Goal: Information Seeking & Learning: Learn about a topic

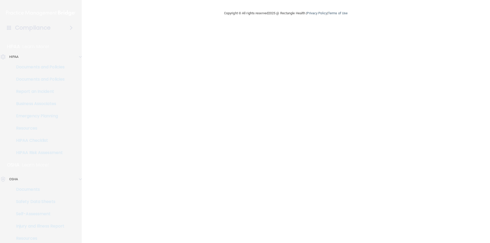
click at [21, 58] on div "HIPAA" at bounding box center [33, 57] width 75 height 6
click at [37, 27] on h4 "Compliance" at bounding box center [32, 27] width 35 height 7
click at [39, 14] on img at bounding box center [40, 13] width 69 height 10
click at [31, 193] on link "Documents" at bounding box center [35, 190] width 80 height 10
click at [311, 26] on main "Copyright © All rights reserved 2025 @ Rectangle Health | Privacy Policy | Term…" at bounding box center [286, 121] width 408 height 243
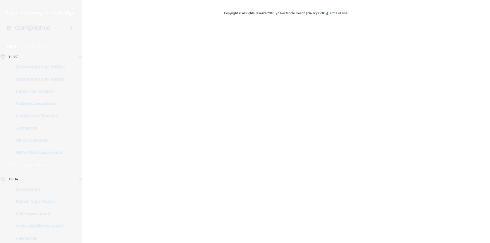
click at [32, 30] on h4 "Compliance" at bounding box center [32, 27] width 35 height 7
click at [82, 55] on div at bounding box center [78, 57] width 15 height 6
click at [22, 56] on div "HIPAA" at bounding box center [33, 57] width 75 height 6
click at [31, 65] on p "Documents and Policies" at bounding box center [38, 67] width 70 height 5
click at [81, 56] on span at bounding box center [80, 57] width 3 height 6
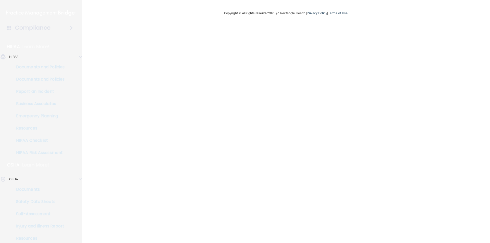
click at [70, 28] on span at bounding box center [71, 28] width 3 height 6
click at [37, 29] on h4 "Compliance" at bounding box center [32, 27] width 35 height 7
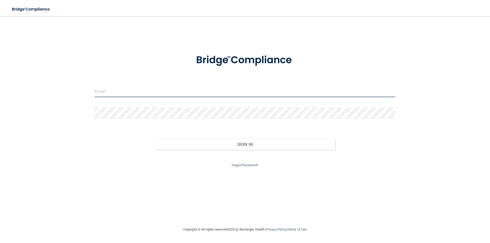
click at [132, 91] on input "email" at bounding box center [245, 91] width 301 height 11
click at [130, 92] on input "email" at bounding box center [245, 91] width 301 height 11
type input "[EMAIL_ADDRESS][DOMAIN_NAME]"
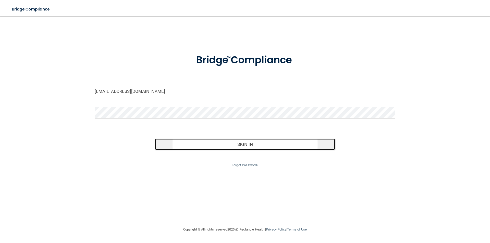
click at [188, 142] on button "Sign In" at bounding box center [245, 144] width 180 height 11
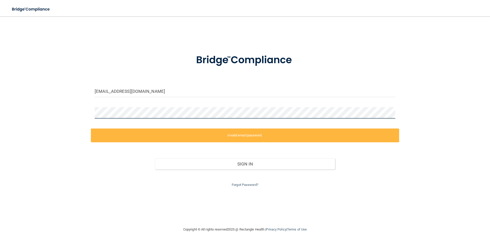
click at [81, 110] on div "cuspid147@gmail.com Invalid email/password. You don't have permission to access…" at bounding box center [245, 121] width 470 height 200
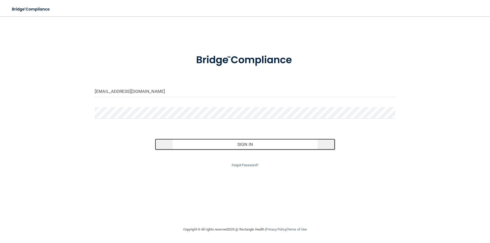
click at [188, 148] on button "Sign In" at bounding box center [245, 144] width 180 height 11
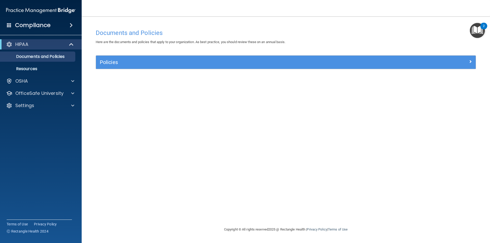
click at [233, 118] on div "Documents and Policies Here are the documents and policies that apply to your o…" at bounding box center [286, 127] width 388 height 200
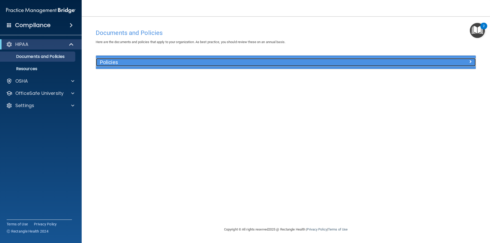
click at [122, 65] on h5 "Policies" at bounding box center [238, 62] width 277 height 6
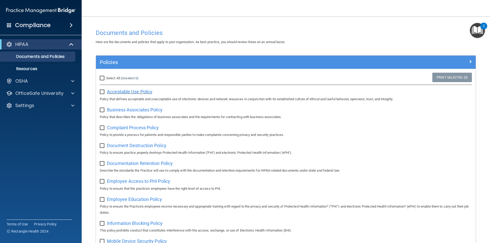
click at [126, 93] on span "Acceptable Use Policy" at bounding box center [129, 91] width 45 height 5
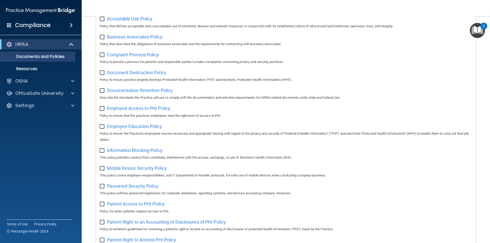
scroll to position [41, 0]
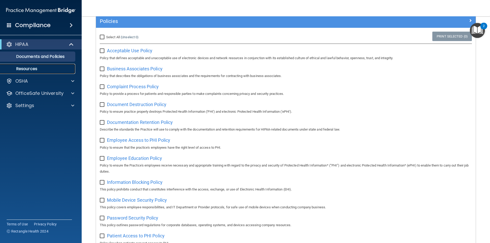
click at [32, 70] on p "Resources" at bounding box center [38, 68] width 70 height 5
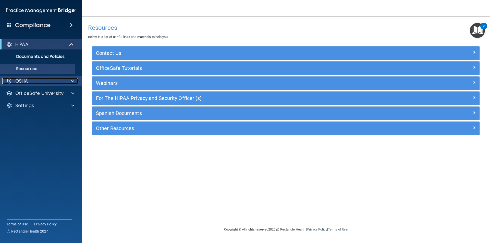
click at [37, 78] on div "OSHA" at bounding box center [33, 81] width 63 height 6
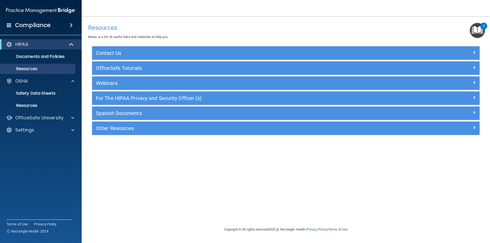
click at [41, 50] on ul "Documents and Policies Report an Incident Business Associates Emergency Plannin…" at bounding box center [41, 62] width 92 height 24
click at [40, 46] on div "HIPAA" at bounding box center [33, 44] width 63 height 6
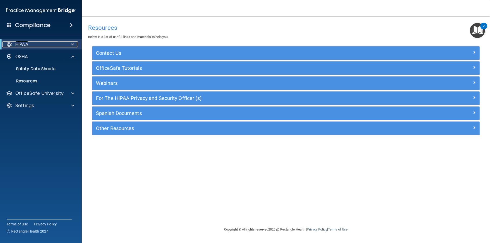
click at [40, 46] on div "HIPAA" at bounding box center [33, 44] width 63 height 6
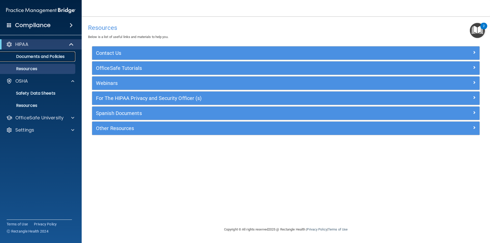
click at [40, 56] on p "Documents and Policies" at bounding box center [38, 56] width 70 height 5
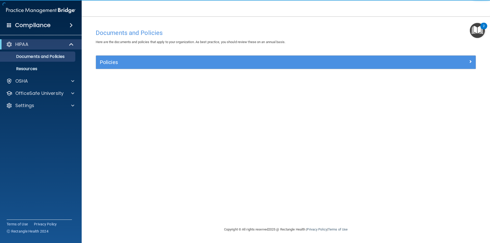
click at [189, 67] on div "Policies" at bounding box center [286, 62] width 380 height 13
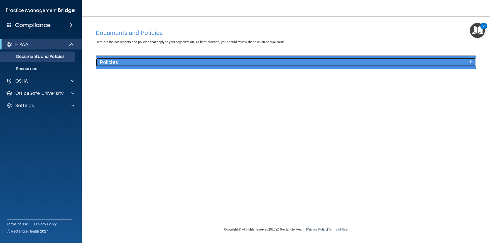
click at [115, 62] on h5 "Policies" at bounding box center [238, 62] width 277 height 6
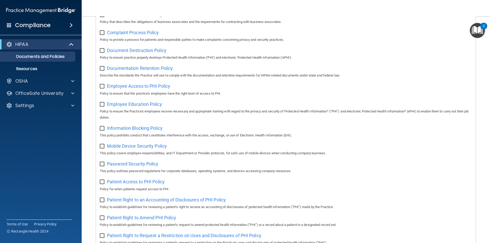
scroll to position [92, 0]
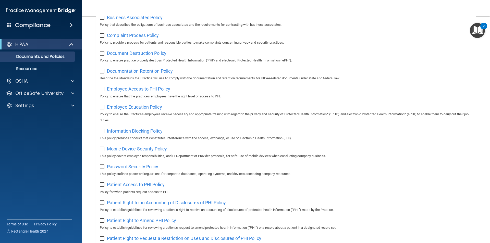
click at [144, 70] on span "Documentation Retention Policy" at bounding box center [140, 70] width 66 height 5
click at [51, 67] on p "Resources" at bounding box center [38, 68] width 70 height 5
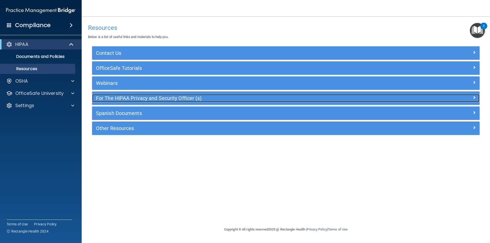
click at [117, 97] on h5 "For The HIPAA Privacy and Security Officer (s)" at bounding box center [237, 98] width 283 height 6
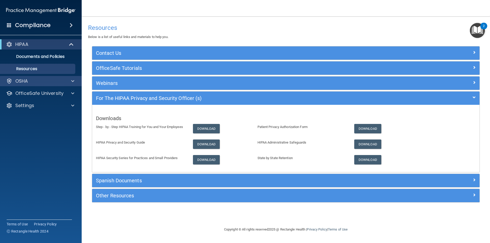
click at [52, 78] on div "OSHA" at bounding box center [41, 81] width 82 height 10
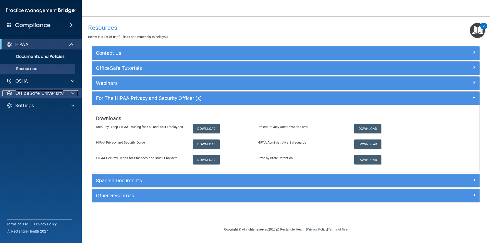
click at [50, 94] on p "OfficeSafe University" at bounding box center [39, 93] width 48 height 6
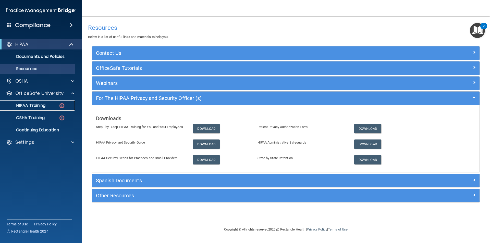
click at [40, 106] on p "HIPAA Training" at bounding box center [24, 105] width 42 height 5
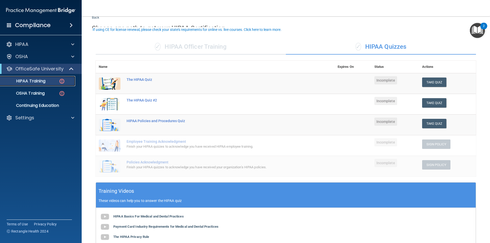
scroll to position [26, 0]
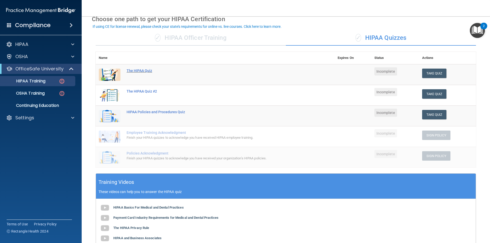
click at [137, 71] on div "The HIPAA Quiz" at bounding box center [218, 71] width 182 height 4
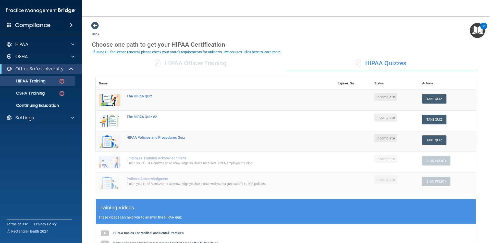
click at [142, 96] on div "The HIPAA Quiz" at bounding box center [218, 96] width 182 height 4
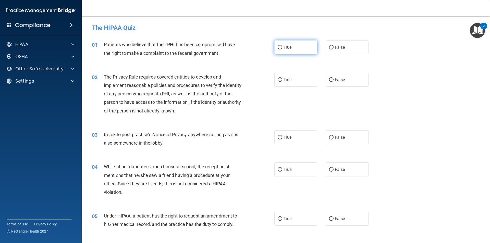
click at [304, 49] on label "True" at bounding box center [295, 47] width 43 height 14
click at [282, 49] on input "True" at bounding box center [280, 48] width 5 height 4
radio input "true"
click at [300, 78] on label "True" at bounding box center [295, 80] width 43 height 14
click at [282, 78] on input "True" at bounding box center [280, 80] width 5 height 4
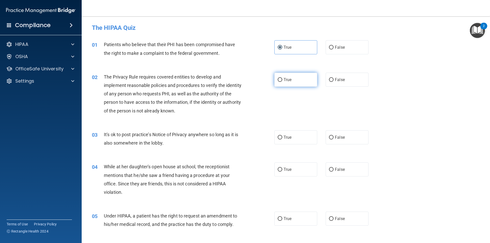
radio input "true"
click at [342, 141] on label "False" at bounding box center [347, 137] width 43 height 14
click at [334, 140] on input "False" at bounding box center [331, 138] width 5 height 4
radio input "true"
click at [335, 170] on span "False" at bounding box center [340, 169] width 10 height 5
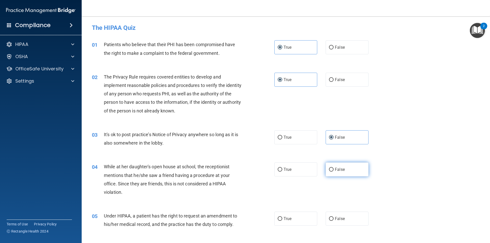
click at [334, 170] on input "False" at bounding box center [331, 170] width 5 height 4
radio input "true"
click at [339, 215] on label "False" at bounding box center [347, 219] width 43 height 14
click at [334, 217] on input "False" at bounding box center [331, 219] width 5 height 4
radio input "true"
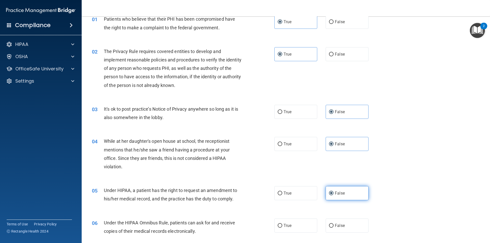
scroll to position [51, 0]
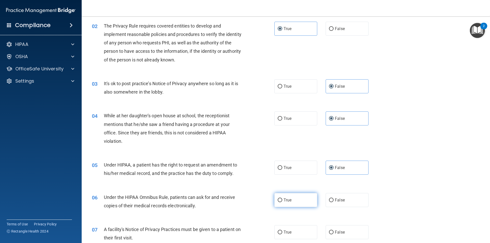
click at [292, 202] on label "True" at bounding box center [295, 200] width 43 height 14
click at [282, 202] on input "True" at bounding box center [280, 201] width 5 height 4
radio input "true"
click at [291, 234] on label "True" at bounding box center [295, 232] width 43 height 14
click at [282, 234] on input "True" at bounding box center [280, 233] width 5 height 4
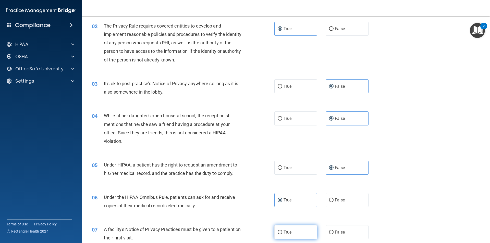
radio input "true"
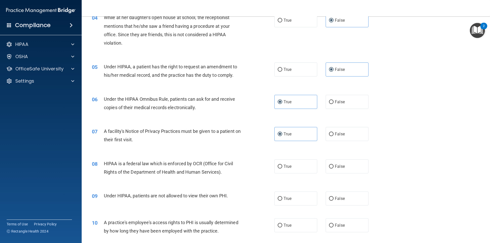
scroll to position [153, 0]
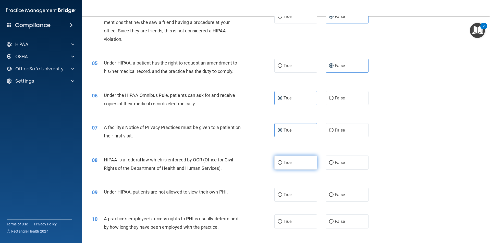
click at [296, 168] on label "True" at bounding box center [295, 163] width 43 height 14
click at [282, 165] on input "True" at bounding box center [280, 163] width 5 height 4
radio input "true"
click at [340, 192] on span "False" at bounding box center [340, 194] width 10 height 5
click at [334, 193] on input "False" at bounding box center [331, 195] width 5 height 4
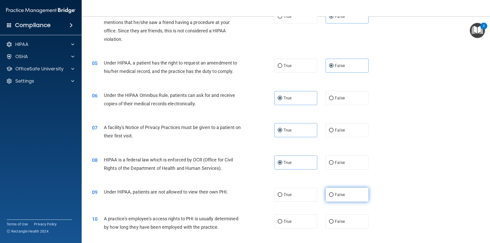
radio input "true"
click at [336, 220] on span "False" at bounding box center [340, 221] width 10 height 5
click at [334, 220] on input "False" at bounding box center [331, 222] width 5 height 4
radio input "true"
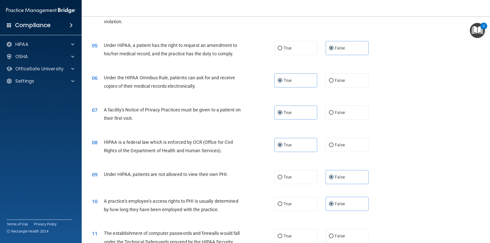
scroll to position [230, 0]
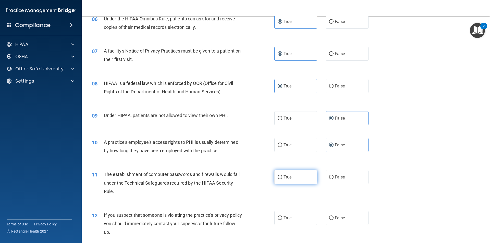
click at [303, 177] on label "True" at bounding box center [295, 177] width 43 height 14
click at [282, 177] on input "True" at bounding box center [280, 178] width 5 height 4
radio input "true"
click at [297, 220] on label "True" at bounding box center [295, 218] width 43 height 14
click at [282, 220] on input "True" at bounding box center [280, 218] width 5 height 4
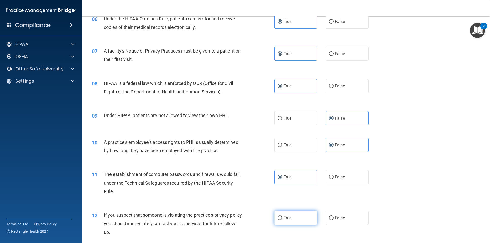
radio input "true"
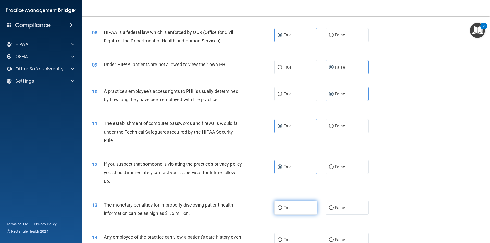
click at [297, 212] on label "True" at bounding box center [295, 208] width 43 height 14
click at [282, 210] on input "True" at bounding box center [280, 208] width 5 height 4
radio input "true"
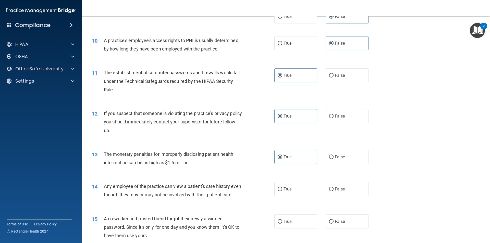
scroll to position [332, 0]
click at [338, 186] on label "False" at bounding box center [347, 189] width 43 height 14
click at [334, 187] on input "False" at bounding box center [331, 189] width 5 height 4
radio input "true"
click at [336, 228] on label "False" at bounding box center [347, 221] width 43 height 14
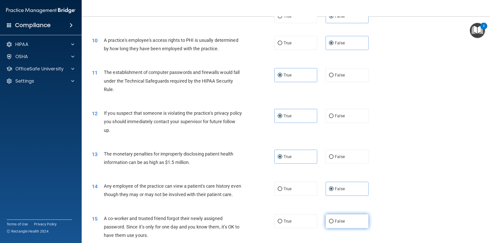
click at [334, 224] on input "False" at bounding box center [331, 222] width 5 height 4
radio input "true"
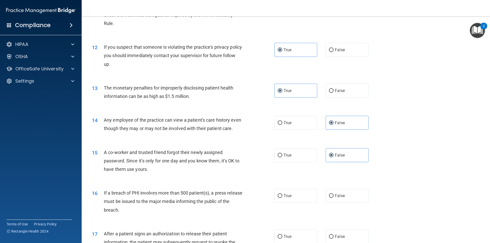
scroll to position [408, 0]
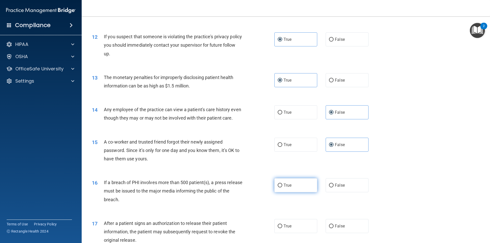
click at [307, 192] on label "True" at bounding box center [295, 185] width 43 height 14
click at [282, 188] on input "True" at bounding box center [280, 186] width 5 height 4
radio input "true"
click at [299, 233] on label "True" at bounding box center [295, 226] width 43 height 14
click at [282, 228] on input "True" at bounding box center [280, 227] width 5 height 4
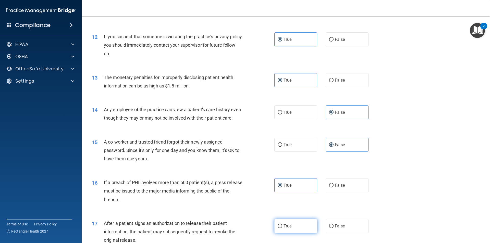
radio input "true"
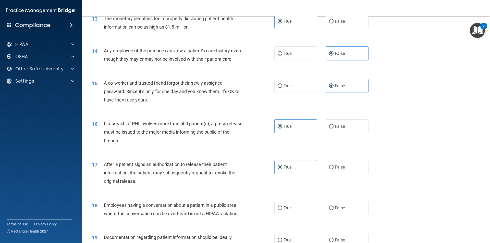
scroll to position [485, 0]
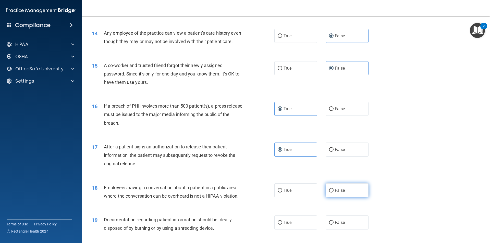
click at [335, 193] on span "False" at bounding box center [340, 190] width 10 height 5
click at [334, 193] on input "False" at bounding box center [331, 191] width 5 height 4
radio input "true"
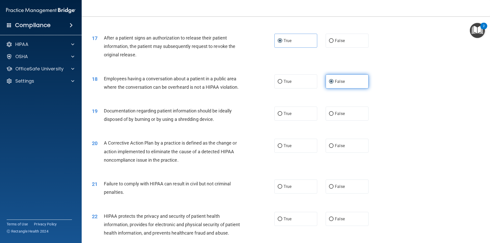
scroll to position [612, 0]
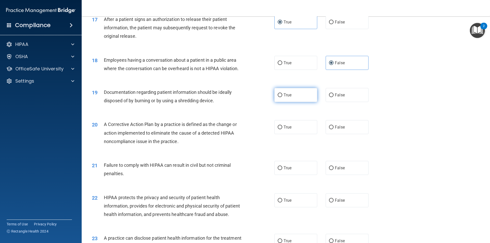
click at [296, 102] on label "True" at bounding box center [295, 95] width 43 height 14
click at [282, 97] on input "True" at bounding box center [280, 95] width 5 height 4
radio input "true"
click at [296, 134] on label "True" at bounding box center [295, 127] width 43 height 14
click at [282, 129] on input "True" at bounding box center [280, 128] width 5 height 4
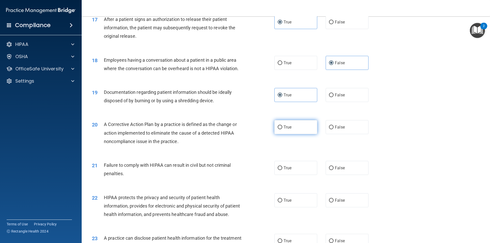
radio input "true"
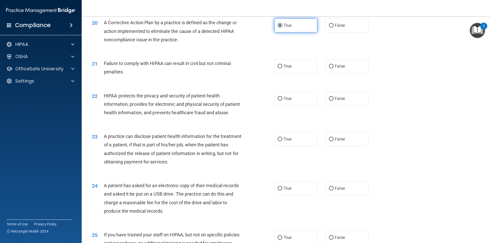
scroll to position [715, 0]
click at [332, 72] on label "False" at bounding box center [347, 66] width 43 height 14
click at [332, 68] on input "False" at bounding box center [331, 66] width 5 height 4
radio input "true"
click at [291, 105] on label "True" at bounding box center [295, 98] width 43 height 14
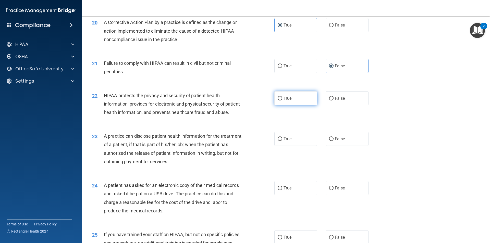
click at [282, 101] on input "True" at bounding box center [280, 99] width 5 height 4
radio input "true"
click at [343, 146] on label "False" at bounding box center [347, 139] width 43 height 14
click at [334, 141] on input "False" at bounding box center [331, 139] width 5 height 4
radio input "true"
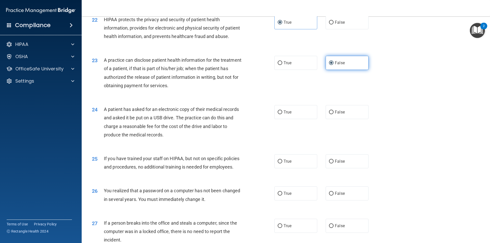
scroll to position [791, 0]
click at [292, 119] on label "True" at bounding box center [295, 112] width 43 height 14
click at [282, 114] on input "True" at bounding box center [280, 112] width 5 height 4
radio input "true"
click at [351, 168] on label "False" at bounding box center [347, 161] width 43 height 14
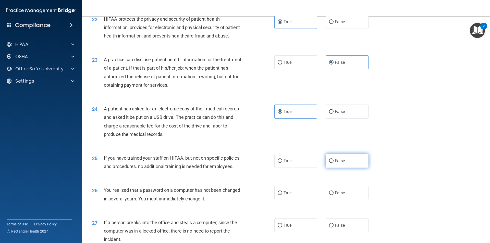
click at [334, 163] on input "False" at bounding box center [331, 161] width 5 height 4
radio input "true"
click at [308, 200] on label "True" at bounding box center [295, 193] width 43 height 14
click at [282, 195] on input "True" at bounding box center [280, 193] width 5 height 4
radio input "true"
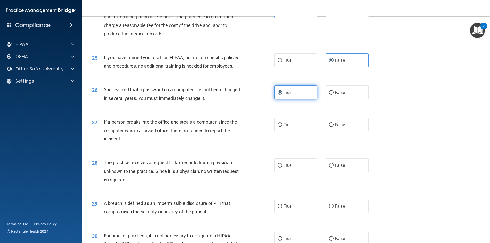
scroll to position [893, 0]
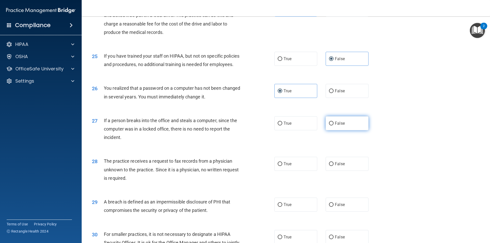
click at [332, 130] on label "False" at bounding box center [347, 123] width 43 height 14
click at [332, 126] on input "False" at bounding box center [331, 124] width 5 height 4
radio input "true"
click at [335, 166] on span "False" at bounding box center [340, 164] width 10 height 5
click at [334, 166] on input "False" at bounding box center [331, 164] width 5 height 4
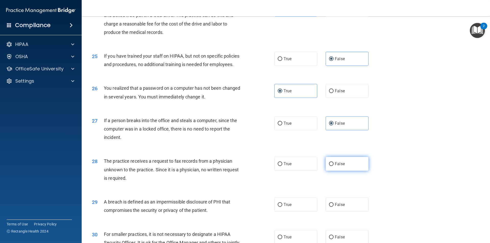
radio input "true"
click at [290, 212] on label "True" at bounding box center [295, 205] width 43 height 14
click at [282, 207] on input "True" at bounding box center [280, 205] width 5 height 4
radio input "true"
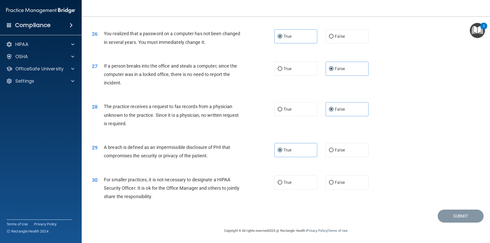
scroll to position [965, 0]
click at [339, 184] on span "False" at bounding box center [340, 182] width 10 height 5
click at [334, 184] on input "False" at bounding box center [331, 183] width 5 height 4
radio input "true"
click at [452, 216] on button "Submit" at bounding box center [461, 216] width 46 height 13
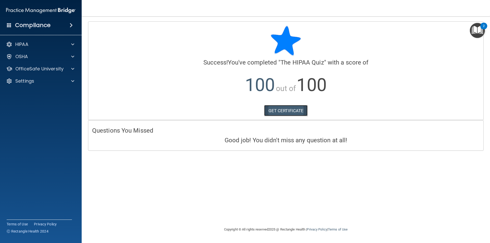
click at [296, 109] on link "GET CERTIFICATE" at bounding box center [286, 110] width 44 height 11
click at [70, 46] on div at bounding box center [72, 44] width 13 height 6
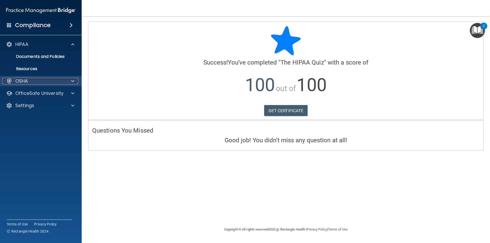
click at [69, 78] on div at bounding box center [72, 81] width 13 height 6
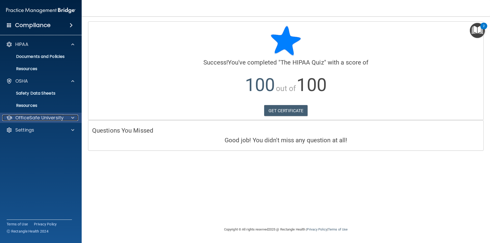
click at [71, 115] on span at bounding box center [72, 118] width 3 height 6
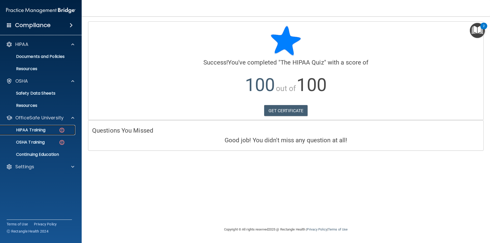
click at [62, 129] on img at bounding box center [62, 130] width 6 height 6
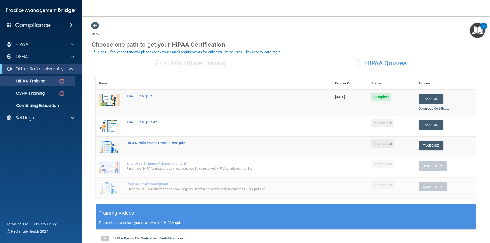
click at [157, 124] on div "The HIPAA Quiz #2" at bounding box center [217, 122] width 180 height 4
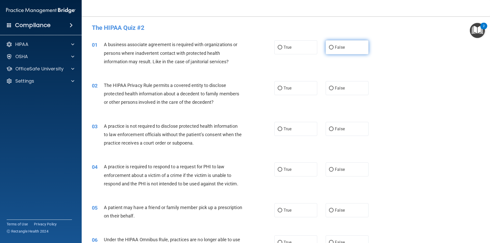
click at [337, 50] on label "False" at bounding box center [347, 47] width 43 height 14
click at [334, 50] on input "False" at bounding box center [331, 48] width 5 height 4
radio input "true"
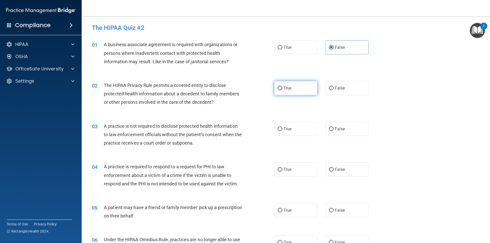
click at [289, 89] on span "True" at bounding box center [288, 88] width 8 height 5
click at [282, 89] on input "True" at bounding box center [280, 89] width 5 height 4
radio input "true"
click at [329, 128] on input "False" at bounding box center [331, 129] width 5 height 4
radio input "true"
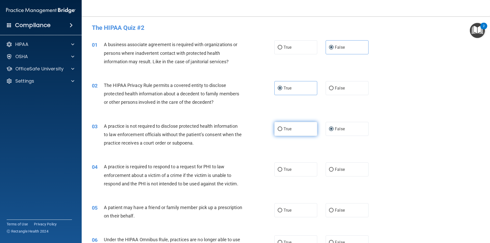
click at [290, 132] on label "True" at bounding box center [295, 129] width 43 height 14
click at [282, 131] on input "True" at bounding box center [280, 129] width 5 height 4
radio input "true"
radio input "false"
click at [293, 167] on label "True" at bounding box center [295, 170] width 43 height 14
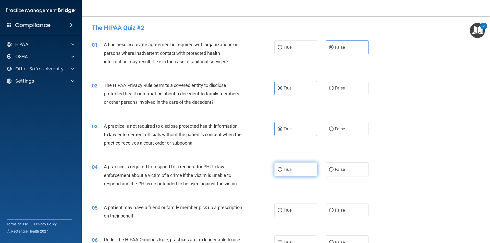
click at [282, 168] on input "True" at bounding box center [280, 170] width 5 height 4
radio input "true"
click at [341, 129] on span "False" at bounding box center [340, 129] width 10 height 5
click at [334, 129] on input "False" at bounding box center [331, 129] width 5 height 4
radio input "true"
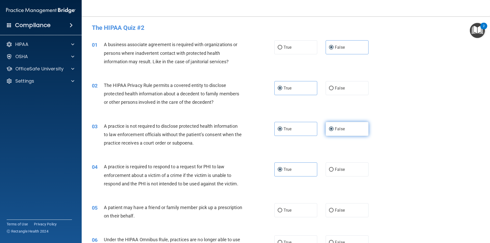
radio input "false"
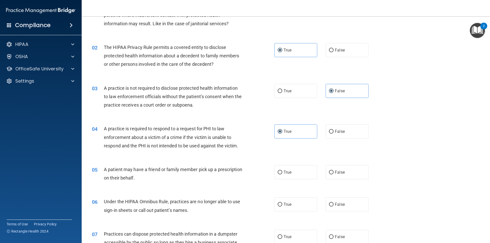
scroll to position [51, 0]
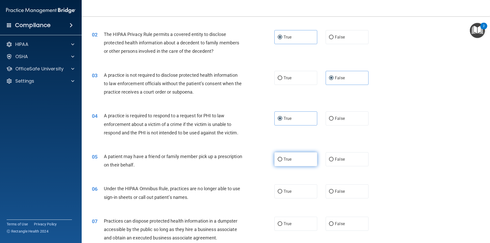
click at [284, 157] on span "True" at bounding box center [288, 159] width 8 height 5
click at [282, 158] on input "True" at bounding box center [280, 160] width 5 height 4
radio input "true"
click at [357, 193] on label "False" at bounding box center [347, 192] width 43 height 14
click at [334, 193] on input "False" at bounding box center [331, 192] width 5 height 4
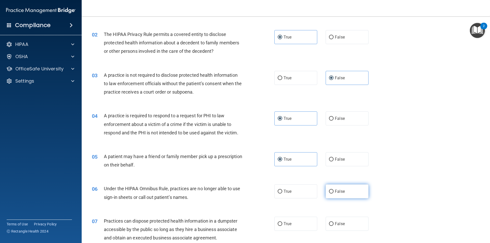
radio input "true"
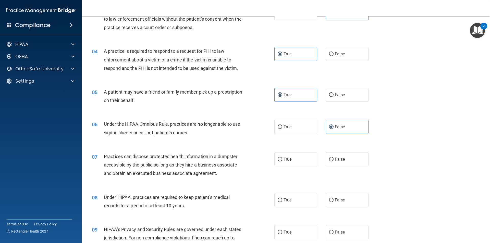
scroll to position [128, 0]
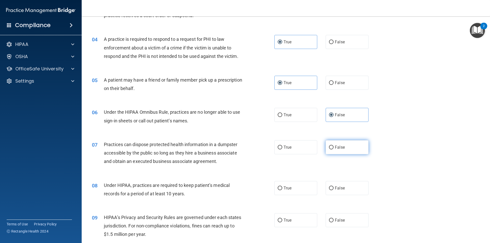
click at [352, 152] on label "False" at bounding box center [347, 147] width 43 height 14
click at [334, 150] on input "False" at bounding box center [331, 148] width 5 height 4
radio input "true"
click at [348, 185] on label "False" at bounding box center [347, 188] width 43 height 14
click at [334, 187] on input "False" at bounding box center [331, 189] width 5 height 4
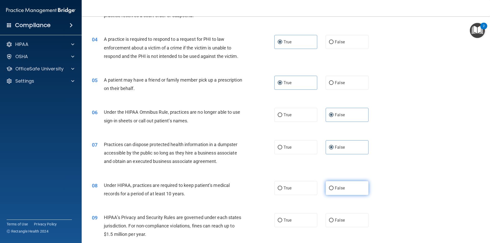
radio input "true"
click at [342, 219] on span "False" at bounding box center [340, 220] width 10 height 5
click at [334, 219] on input "False" at bounding box center [331, 221] width 5 height 4
radio input "true"
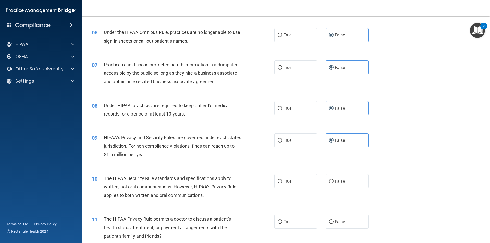
scroll to position [230, 0]
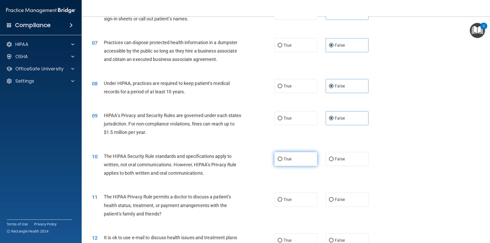
click at [280, 159] on input "True" at bounding box center [280, 159] width 5 height 4
radio input "true"
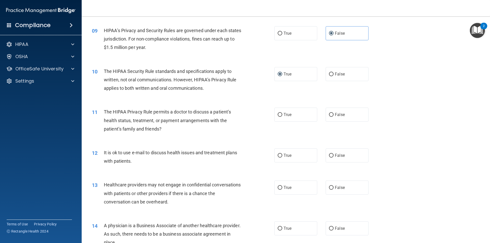
scroll to position [332, 0]
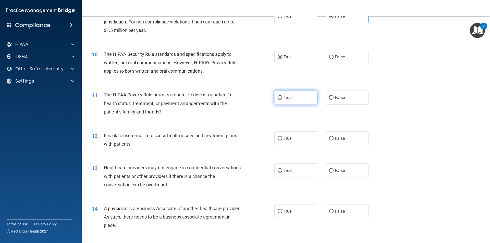
click at [280, 97] on label "True" at bounding box center [295, 98] width 43 height 14
click at [280, 97] on input "True" at bounding box center [280, 98] width 5 height 4
radio input "true"
click at [289, 137] on span "True" at bounding box center [288, 138] width 8 height 5
click at [282, 137] on input "True" at bounding box center [280, 139] width 5 height 4
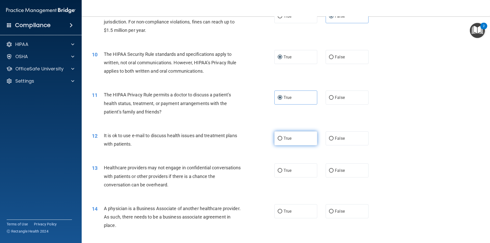
radio input "true"
click at [340, 166] on label "False" at bounding box center [347, 171] width 43 height 14
click at [334, 169] on input "False" at bounding box center [331, 171] width 5 height 4
radio input "true"
click at [347, 209] on label "False" at bounding box center [347, 211] width 43 height 14
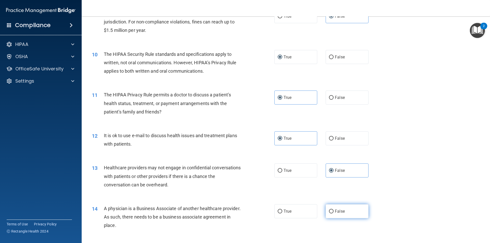
click at [334, 210] on input "False" at bounding box center [331, 212] width 5 height 4
radio input "true"
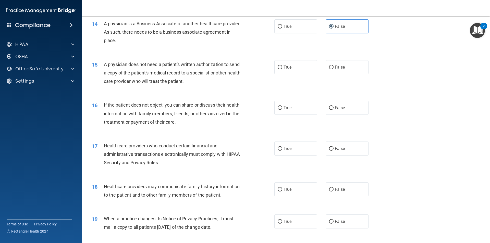
scroll to position [536, 0]
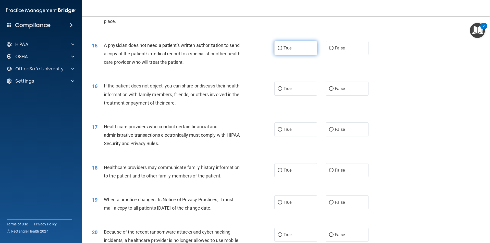
click at [282, 51] on label "True" at bounding box center [295, 48] width 43 height 14
click at [282, 50] on input "True" at bounding box center [280, 48] width 5 height 4
radio input "true"
click at [285, 89] on span "True" at bounding box center [288, 88] width 8 height 5
click at [282, 89] on input "True" at bounding box center [280, 89] width 5 height 4
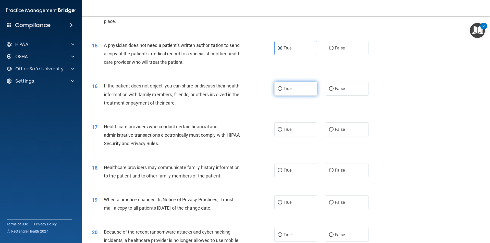
radio input "true"
click at [290, 133] on label "True" at bounding box center [295, 129] width 43 height 14
click at [282, 132] on input "True" at bounding box center [280, 130] width 5 height 4
radio input "true"
click at [348, 171] on label "False" at bounding box center [347, 170] width 43 height 14
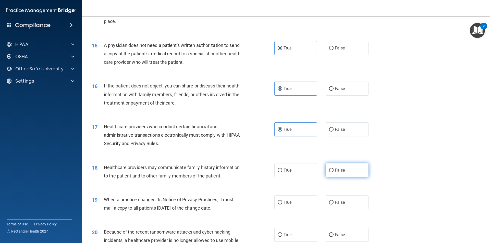
click at [334, 171] on input "False" at bounding box center [331, 171] width 5 height 4
radio input "true"
click at [344, 201] on label "False" at bounding box center [347, 202] width 43 height 14
click at [334, 201] on input "False" at bounding box center [331, 203] width 5 height 4
radio input "true"
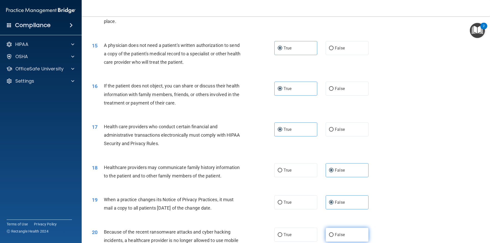
click at [343, 234] on label "False" at bounding box center [347, 235] width 43 height 14
click at [334, 234] on input "False" at bounding box center [331, 235] width 5 height 4
radio input "true"
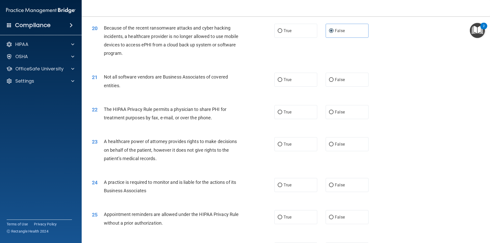
scroll to position [766, 0]
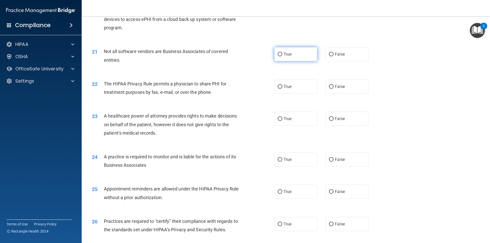
click at [289, 51] on label "True" at bounding box center [295, 54] width 43 height 14
click at [282, 53] on input "True" at bounding box center [280, 55] width 5 height 4
radio input "true"
click at [293, 87] on label "True" at bounding box center [295, 87] width 43 height 14
click at [282, 87] on input "True" at bounding box center [280, 87] width 5 height 4
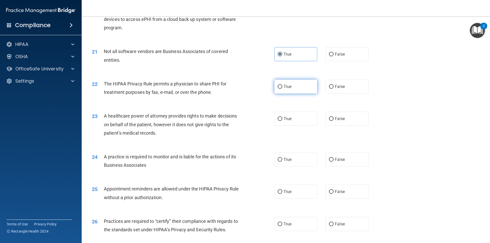
radio input "true"
click at [339, 124] on label "False" at bounding box center [347, 119] width 43 height 14
click at [334, 121] on input "False" at bounding box center [331, 119] width 5 height 4
radio input "true"
click at [339, 157] on label "False" at bounding box center [347, 160] width 43 height 14
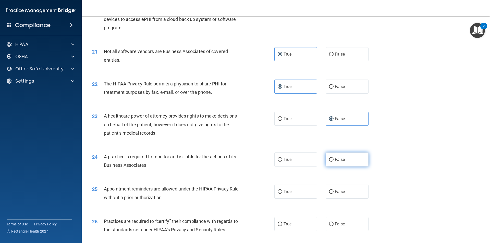
click at [334, 158] on input "False" at bounding box center [331, 160] width 5 height 4
radio input "true"
click at [290, 191] on label "True" at bounding box center [295, 192] width 43 height 14
click at [282, 191] on input "True" at bounding box center [280, 192] width 5 height 4
radio input "true"
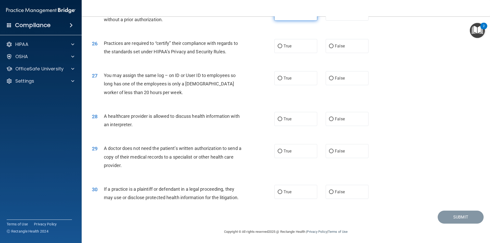
scroll to position [944, 0]
click at [348, 49] on label "False" at bounding box center [347, 46] width 43 height 14
click at [334, 48] on input "False" at bounding box center [331, 46] width 5 height 4
radio input "true"
click at [342, 77] on span "False" at bounding box center [340, 77] width 10 height 5
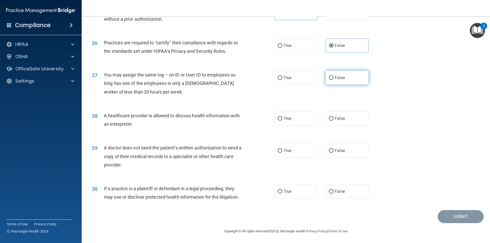
click at [334, 77] on input "False" at bounding box center [331, 78] width 5 height 4
radio input "true"
click at [306, 122] on label "True" at bounding box center [295, 119] width 43 height 14
click at [282, 121] on input "True" at bounding box center [280, 119] width 5 height 4
radio input "true"
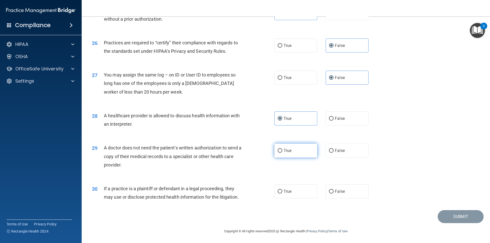
click at [299, 148] on label "True" at bounding box center [295, 151] width 43 height 14
click at [282, 149] on input "True" at bounding box center [280, 151] width 5 height 4
radio input "true"
click at [289, 195] on label "True" at bounding box center [295, 192] width 43 height 14
click at [282, 194] on input "True" at bounding box center [280, 192] width 5 height 4
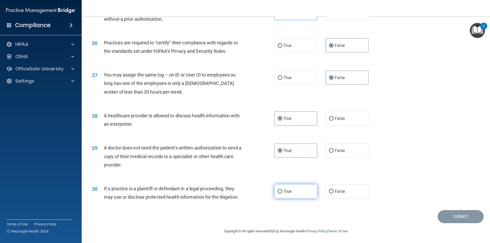
radio input "true"
click at [455, 220] on button "Submit" at bounding box center [461, 216] width 46 height 13
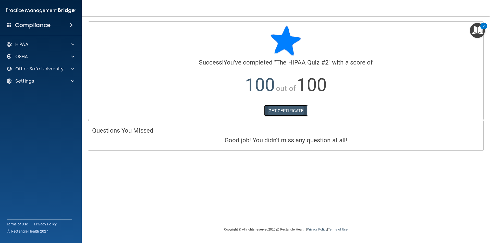
click at [283, 109] on link "GET CERTIFICATE" at bounding box center [286, 110] width 44 height 11
click at [33, 62] on div "OSHA" at bounding box center [41, 57] width 82 height 10
click at [48, 55] on div "OSHA" at bounding box center [33, 57] width 63 height 6
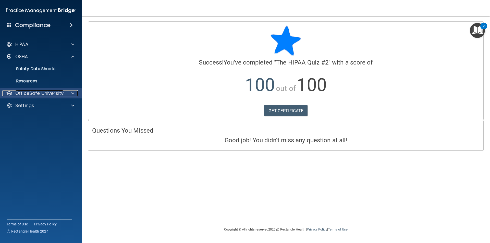
click at [38, 90] on p "OfficeSafe University" at bounding box center [39, 93] width 48 height 6
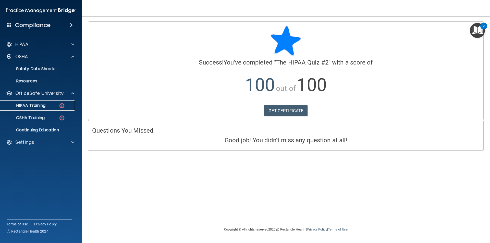
click at [38, 103] on p "HIPAA Training" at bounding box center [24, 105] width 42 height 5
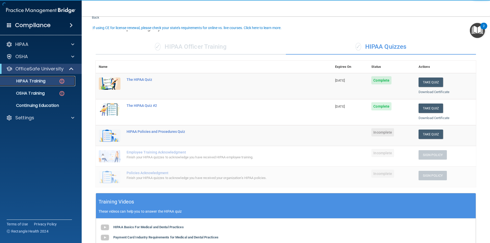
scroll to position [26, 0]
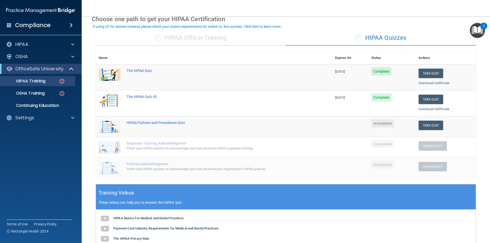
click at [264, 130] on td "HIPAA Policies and Procedures Quiz" at bounding box center [228, 126] width 208 height 21
click at [155, 124] on div "HIPAA Policies and Procedures Quiz" at bounding box center [217, 123] width 180 height 4
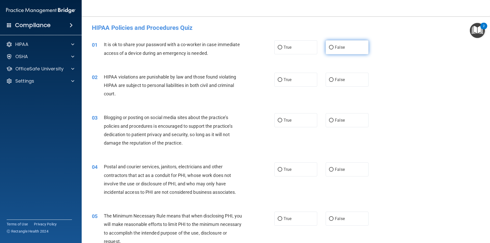
click at [327, 44] on label "False" at bounding box center [347, 47] width 43 height 14
click at [329, 46] on input "False" at bounding box center [331, 48] width 5 height 4
radio input "true"
click at [304, 80] on label "True" at bounding box center [295, 80] width 43 height 14
click at [282, 80] on input "True" at bounding box center [280, 80] width 5 height 4
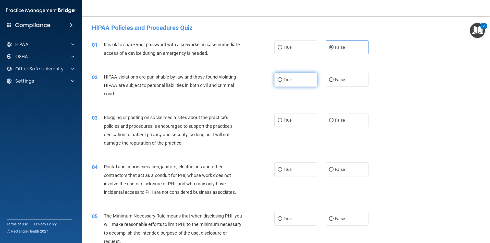
radio input "true"
click at [340, 121] on span "False" at bounding box center [340, 120] width 10 height 5
click at [334, 121] on input "False" at bounding box center [331, 121] width 5 height 4
radio input "true"
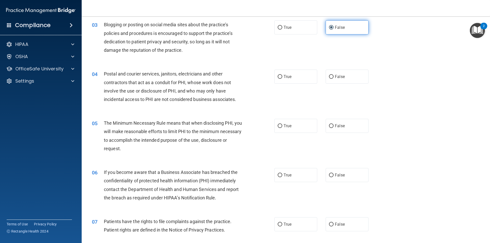
scroll to position [102, 0]
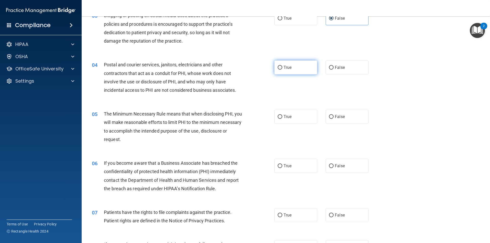
click at [292, 69] on label "True" at bounding box center [295, 67] width 43 height 14
click at [282, 69] on input "True" at bounding box center [280, 68] width 5 height 4
radio input "true"
click at [290, 118] on label "True" at bounding box center [295, 117] width 43 height 14
click at [282, 118] on input "True" at bounding box center [280, 117] width 5 height 4
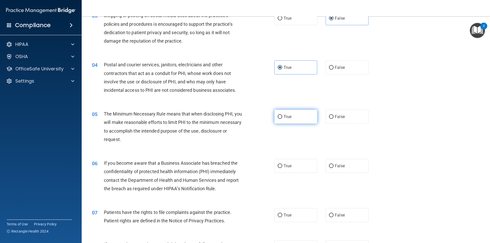
radio input "true"
click at [347, 172] on label "False" at bounding box center [347, 166] width 43 height 14
click at [334, 168] on input "False" at bounding box center [331, 166] width 5 height 4
radio input "true"
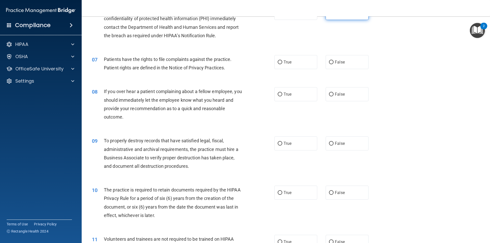
scroll to position [281, 0]
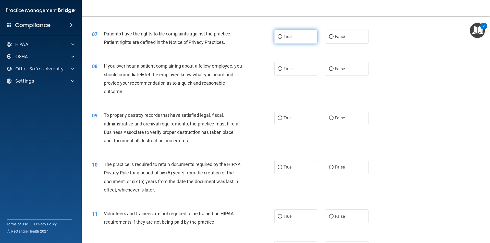
click at [288, 39] on span "True" at bounding box center [288, 36] width 8 height 5
click at [282, 39] on input "True" at bounding box center [280, 37] width 5 height 4
radio input "true"
click at [335, 68] on span "False" at bounding box center [340, 68] width 10 height 5
click at [334, 68] on input "False" at bounding box center [331, 69] width 5 height 4
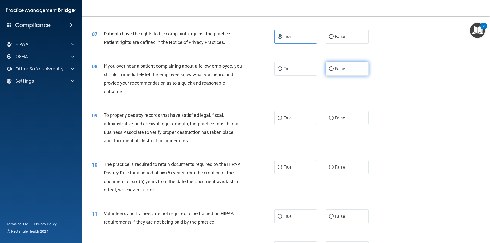
radio input "true"
click at [336, 115] on label "False" at bounding box center [347, 118] width 43 height 14
click at [334, 116] on input "False" at bounding box center [331, 118] width 5 height 4
radio input "true"
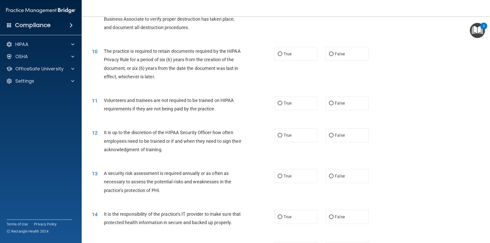
scroll to position [408, 0]
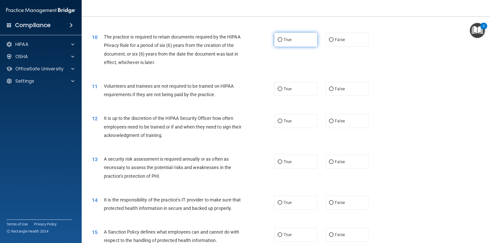
click at [290, 39] on label "True" at bounding box center [295, 40] width 43 height 14
click at [282, 39] on input "True" at bounding box center [280, 40] width 5 height 4
radio input "true"
click at [341, 94] on label "False" at bounding box center [347, 89] width 43 height 14
click at [334, 91] on input "False" at bounding box center [331, 89] width 5 height 4
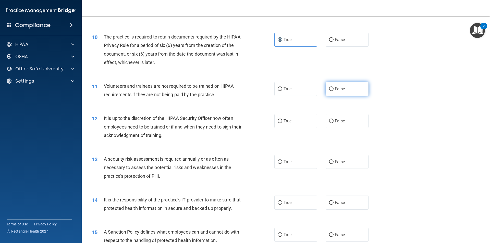
radio input "true"
click at [342, 122] on span "False" at bounding box center [340, 121] width 10 height 5
click at [334, 122] on input "False" at bounding box center [331, 121] width 5 height 4
radio input "true"
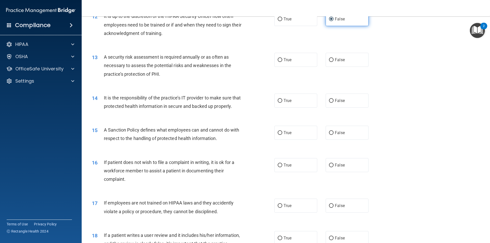
scroll to position [536, 0]
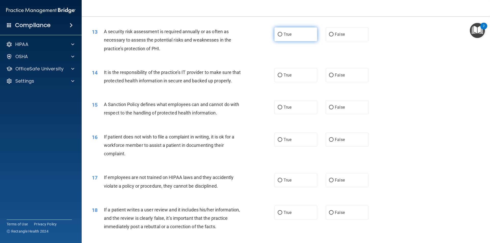
click at [294, 34] on label "True" at bounding box center [295, 34] width 43 height 14
click at [282, 34] on input "True" at bounding box center [280, 35] width 5 height 4
radio input "true"
click at [327, 77] on label "False" at bounding box center [347, 75] width 43 height 14
click at [329, 77] on input "False" at bounding box center [331, 75] width 5 height 4
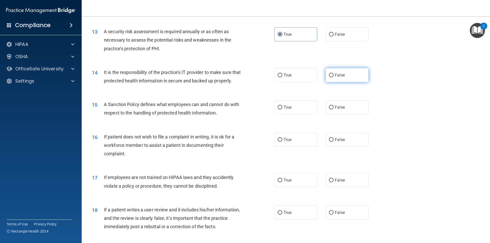
radio input "true"
click at [332, 114] on label "False" at bounding box center [347, 107] width 43 height 14
click at [332, 109] on input "False" at bounding box center [331, 108] width 5 height 4
radio input "true"
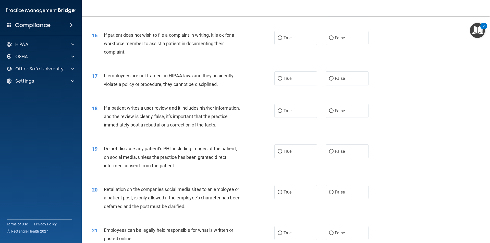
scroll to position [638, 0]
click at [284, 40] on label "True" at bounding box center [295, 38] width 43 height 14
click at [282, 40] on input "True" at bounding box center [280, 38] width 5 height 4
radio input "true"
click at [338, 85] on label "False" at bounding box center [347, 78] width 43 height 14
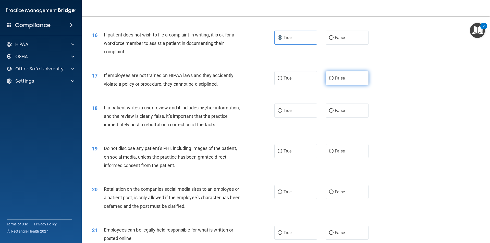
click at [334, 80] on input "False" at bounding box center [331, 79] width 5 height 4
radio input "true"
click at [337, 113] on span "False" at bounding box center [340, 110] width 10 height 5
click at [334, 113] on input "False" at bounding box center [331, 111] width 5 height 4
radio input "true"
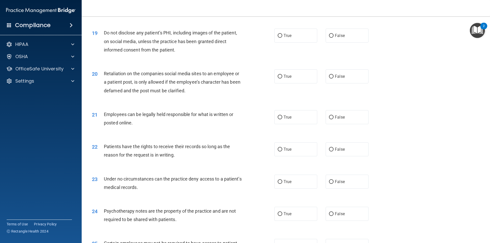
scroll to position [766, 0]
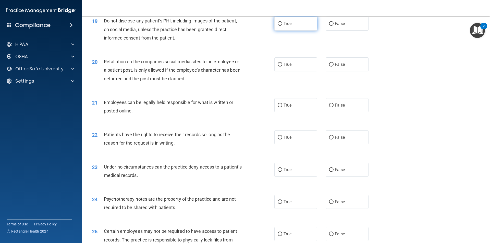
click at [287, 26] on span "True" at bounding box center [288, 23] width 8 height 5
click at [282, 26] on input "True" at bounding box center [280, 24] width 5 height 4
radio input "true"
click at [332, 71] on label "False" at bounding box center [347, 64] width 43 height 14
click at [332, 67] on input "False" at bounding box center [331, 65] width 5 height 4
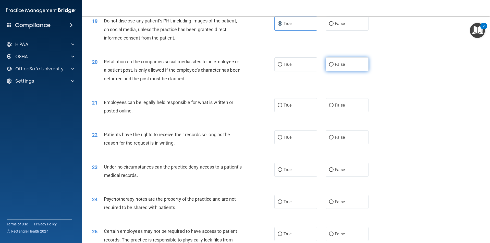
radio input "true"
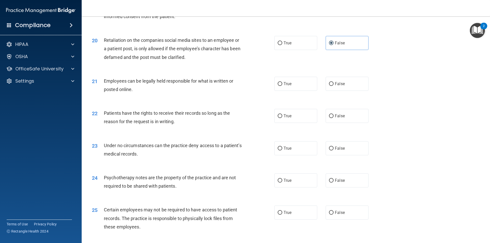
scroll to position [817, 0]
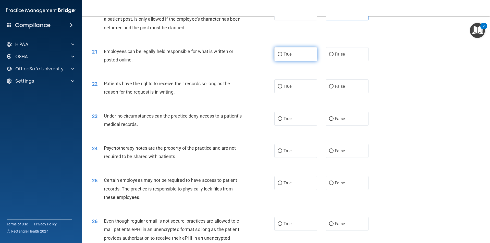
click at [299, 61] on label "True" at bounding box center [295, 54] width 43 height 14
click at [282, 56] on input "True" at bounding box center [280, 55] width 5 height 4
radio input "true"
click at [341, 93] on label "False" at bounding box center [347, 86] width 43 height 14
click at [334, 89] on input "False" at bounding box center [331, 87] width 5 height 4
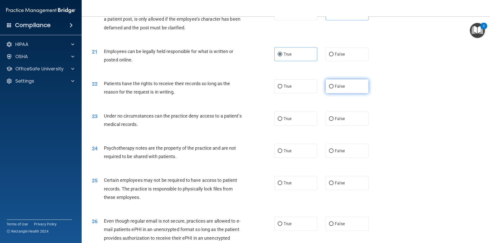
radio input "true"
click at [340, 125] on label "False" at bounding box center [347, 119] width 43 height 14
click at [334, 121] on input "False" at bounding box center [331, 119] width 5 height 4
radio input "true"
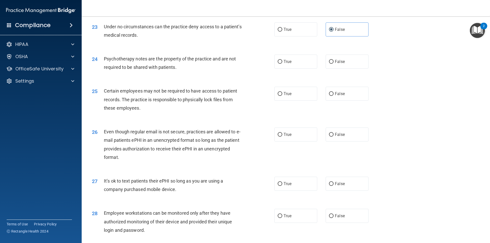
scroll to position [919, 0]
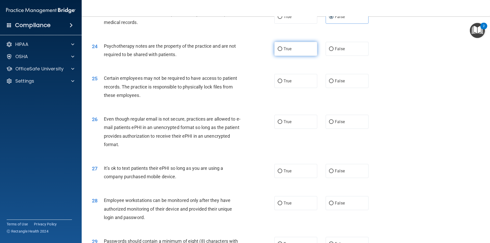
click at [275, 56] on label "True" at bounding box center [295, 49] width 43 height 14
click at [278, 51] on input "True" at bounding box center [280, 49] width 5 height 4
radio input "true"
click at [278, 88] on label "True" at bounding box center [295, 81] width 43 height 14
click at [278, 83] on input "True" at bounding box center [280, 81] width 5 height 4
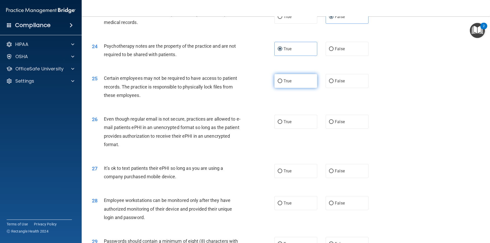
radio input "true"
click at [285, 124] on span "True" at bounding box center [288, 121] width 8 height 5
click at [282, 124] on input "True" at bounding box center [280, 122] width 5 height 4
radio input "true"
click at [341, 177] on label "False" at bounding box center [347, 171] width 43 height 14
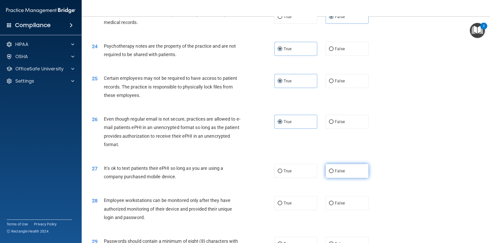
click at [334, 173] on input "False" at bounding box center [331, 171] width 5 height 4
radio input "true"
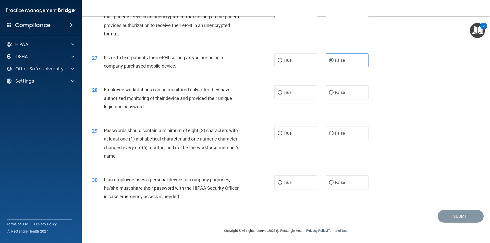
scroll to position [1038, 0]
click at [339, 95] on label "False" at bounding box center [347, 92] width 43 height 14
click at [334, 95] on input "False" at bounding box center [331, 93] width 5 height 4
radio input "true"
click at [284, 140] on label "True" at bounding box center [295, 133] width 43 height 14
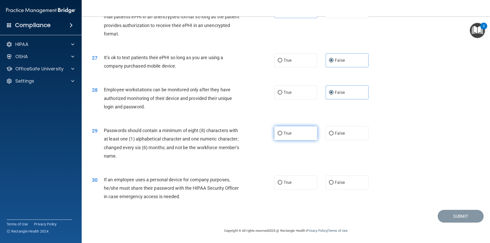
click at [282, 136] on input "True" at bounding box center [280, 134] width 5 height 4
radio input "true"
click at [351, 184] on label "False" at bounding box center [347, 183] width 43 height 14
click at [334, 184] on input "False" at bounding box center [331, 183] width 5 height 4
radio input "true"
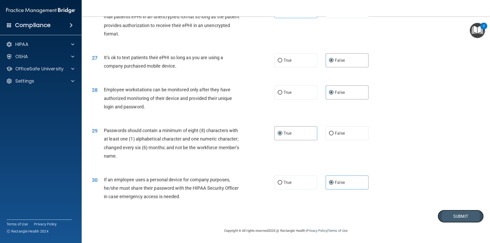
click at [447, 215] on button "Submit" at bounding box center [461, 216] width 46 height 13
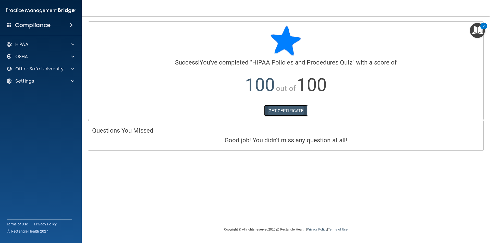
click at [291, 113] on link "GET CERTIFICATE" at bounding box center [286, 110] width 44 height 11
click at [42, 42] on div "HIPAA" at bounding box center [33, 44] width 63 height 6
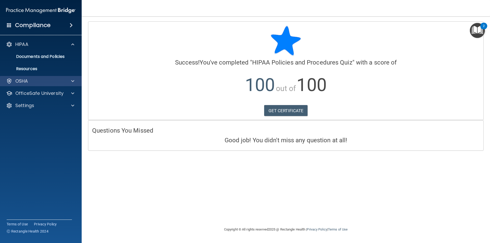
click at [49, 78] on div "OSHA" at bounding box center [41, 81] width 82 height 10
click at [73, 81] on span at bounding box center [72, 81] width 3 height 6
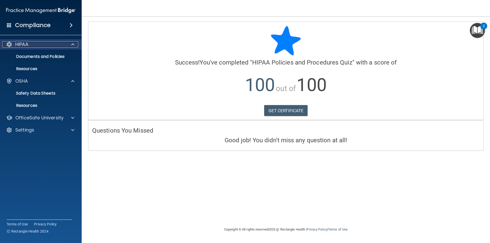
click at [33, 42] on div "HIPAA" at bounding box center [33, 44] width 63 height 6
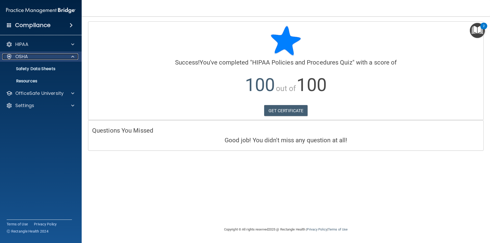
click at [39, 57] on div "OSHA" at bounding box center [33, 57] width 63 height 6
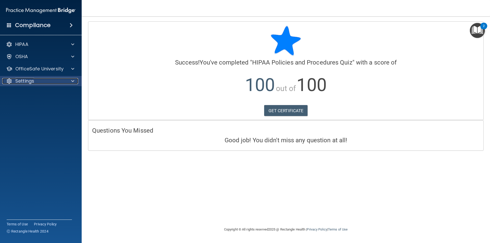
click at [52, 82] on div "Settings" at bounding box center [33, 81] width 63 height 6
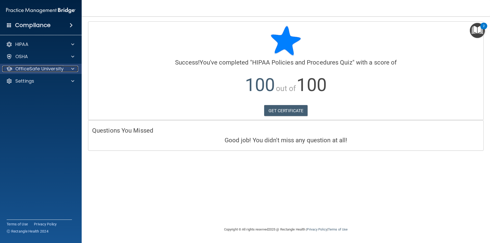
click at [52, 72] on p "OfficeSafe University" at bounding box center [39, 69] width 48 height 6
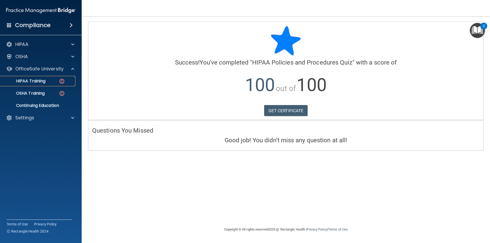
click at [45, 82] on p "HIPAA Training" at bounding box center [24, 81] width 42 height 5
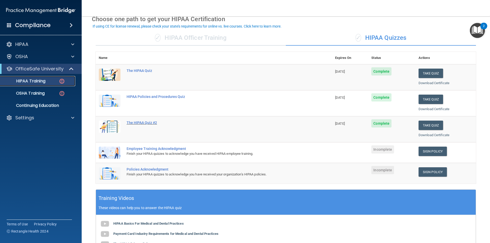
scroll to position [51, 0]
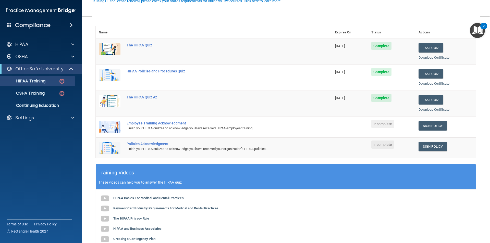
click at [192, 126] on div "Finish your HIPAA quizzes to acknowledge you have received HIPAA employee train…" at bounding box center [217, 128] width 180 height 6
click at [177, 124] on div "Employee Training Acknowledgment" at bounding box center [217, 123] width 180 height 4
click at [431, 128] on link "Sign Policy" at bounding box center [433, 125] width 28 height 9
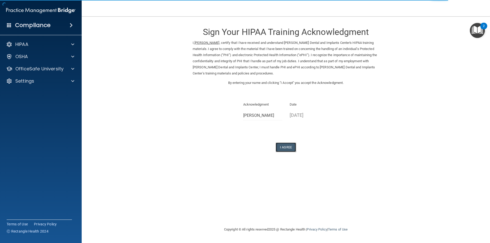
click at [289, 149] on button "I Agree" at bounding box center [286, 147] width 20 height 9
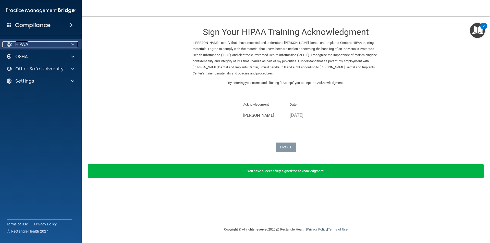
click at [74, 45] on span at bounding box center [72, 44] width 3 height 6
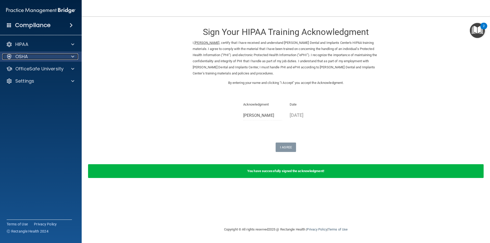
click at [73, 58] on span at bounding box center [72, 57] width 3 height 6
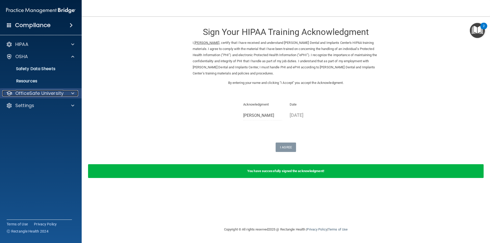
click at [62, 92] on p "OfficeSafe University" at bounding box center [39, 93] width 48 height 6
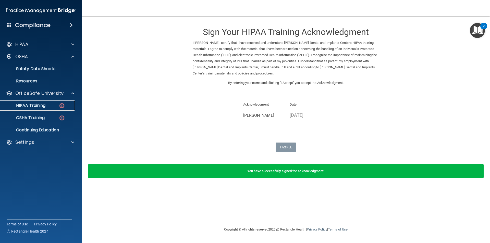
click at [60, 104] on img at bounding box center [62, 106] width 6 height 6
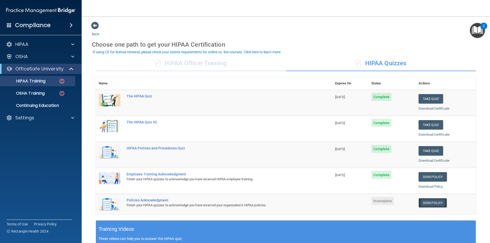
click at [426, 204] on link "Sign Policy" at bounding box center [433, 202] width 28 height 9
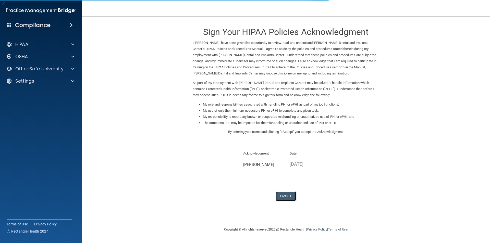
click at [289, 199] on button "I Agree" at bounding box center [286, 196] width 20 height 9
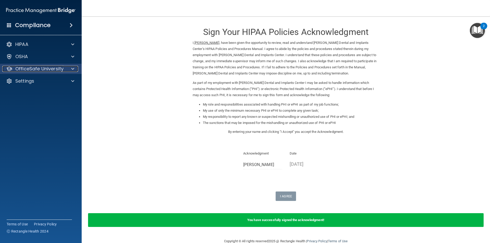
click at [73, 69] on span at bounding box center [72, 69] width 3 height 6
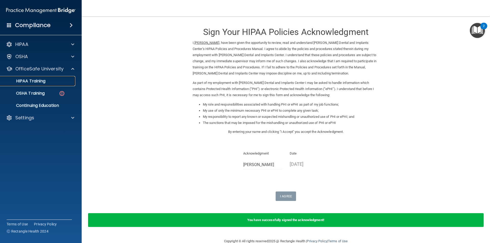
click at [53, 84] on link "HIPAA Training" at bounding box center [35, 81] width 80 height 10
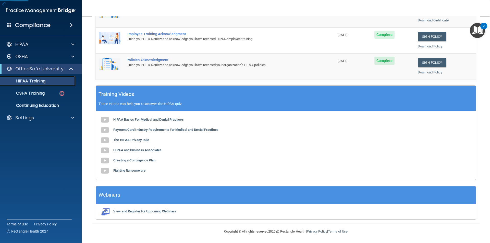
scroll to position [141, 0]
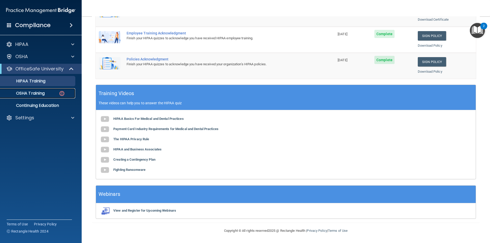
click at [40, 91] on p "OSHA Training" at bounding box center [23, 93] width 41 height 5
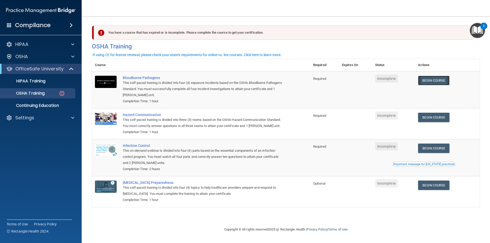
click at [439, 79] on link "Begin Course" at bounding box center [433, 80] width 31 height 9
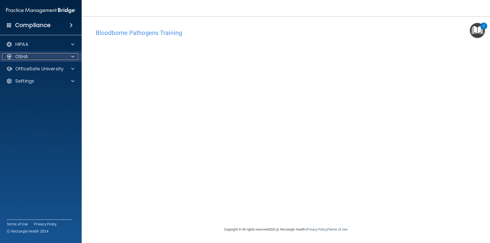
click at [62, 58] on div "OSHA" at bounding box center [33, 57] width 63 height 6
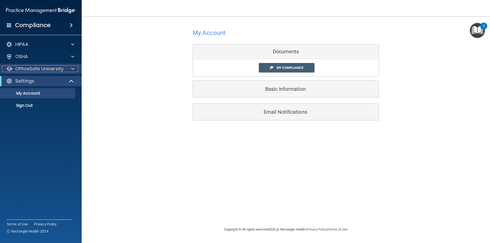
click at [66, 70] on div at bounding box center [72, 69] width 13 height 6
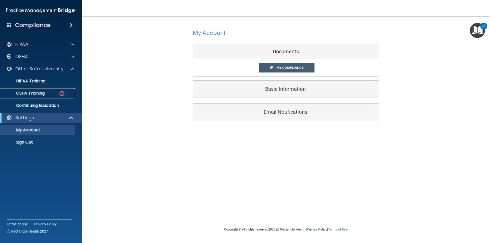
click at [62, 94] on img at bounding box center [62, 93] width 6 height 6
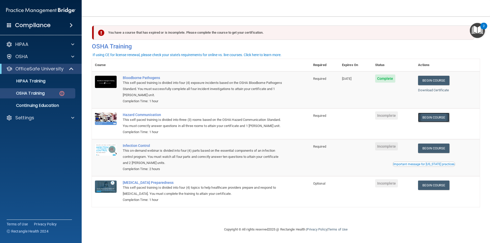
click at [436, 115] on link "Begin Course" at bounding box center [433, 117] width 31 height 9
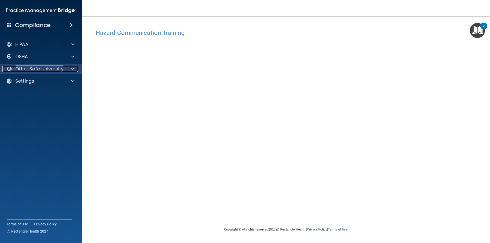
click at [57, 68] on p "OfficeSafe University" at bounding box center [39, 69] width 48 height 6
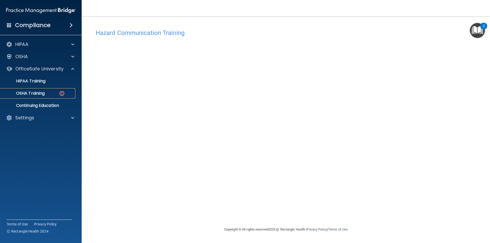
click at [52, 93] on div "OSHA Training" at bounding box center [38, 93] width 70 height 5
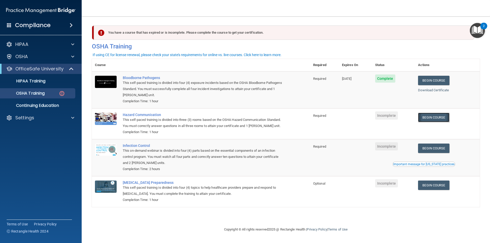
click at [425, 118] on link "Begin Course" at bounding box center [433, 117] width 31 height 9
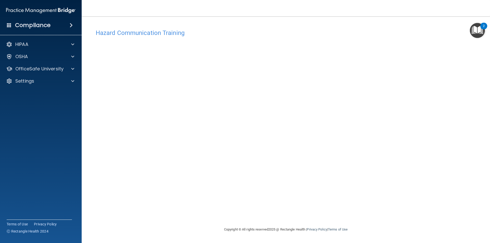
click at [358, 171] on div "Hazard Communication Training This course doesn’t expire until . Are you sure y…" at bounding box center [286, 127] width 388 height 200
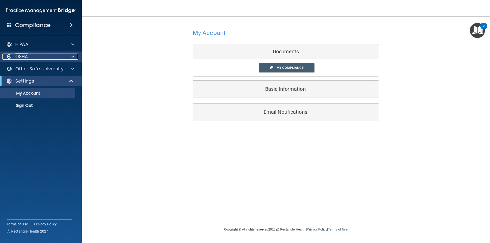
click at [67, 57] on div at bounding box center [72, 57] width 13 height 6
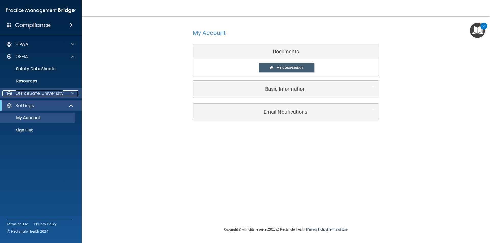
click at [55, 91] on p "OfficeSafe University" at bounding box center [39, 93] width 48 height 6
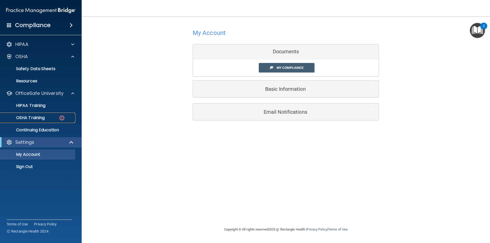
click at [51, 117] on div "OSHA Training" at bounding box center [38, 117] width 70 height 5
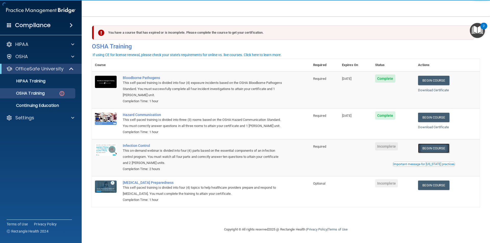
click at [442, 150] on link "Begin Course" at bounding box center [433, 148] width 31 height 9
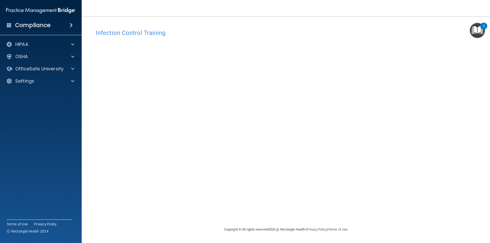
click at [375, 221] on div "Infection Control Training This course doesn’t expire until . Are you sure you …" at bounding box center [286, 127] width 388 height 200
click at [27, 68] on p "OfficeSafe University" at bounding box center [39, 69] width 48 height 6
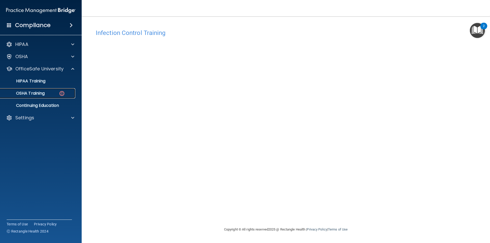
click at [52, 90] on link "OSHA Training" at bounding box center [35, 93] width 80 height 10
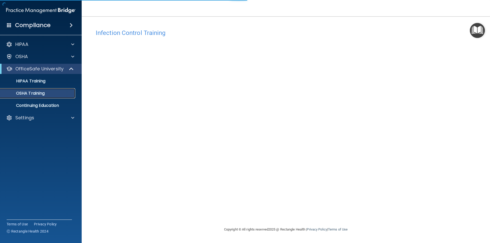
click at [53, 92] on div "OSHA Training" at bounding box center [38, 93] width 70 height 5
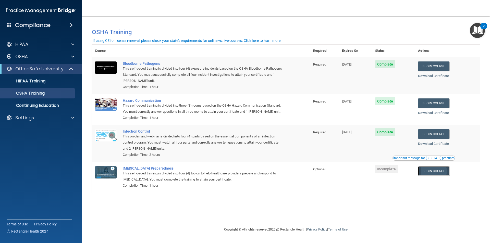
click at [441, 174] on link "Begin Course" at bounding box center [433, 170] width 31 height 9
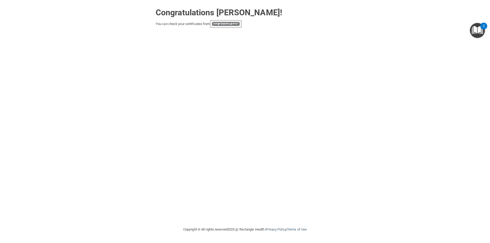
click at [233, 24] on link "your account page!" at bounding box center [226, 24] width 28 height 4
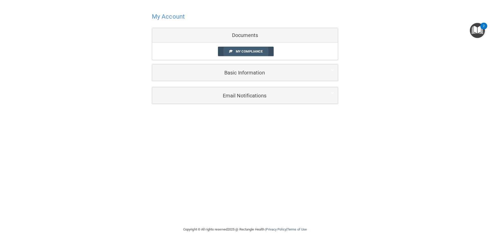
click at [240, 52] on span "My Compliance" at bounding box center [249, 52] width 27 height 4
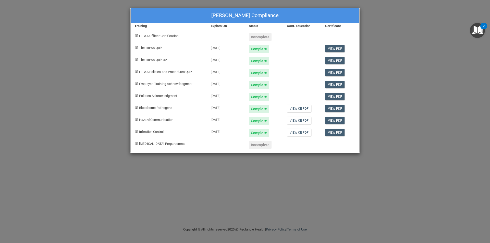
click at [401, 66] on div "[PERSON_NAME] Compliance Training Expires On Status Cont. Education Certificate…" at bounding box center [245, 121] width 490 height 243
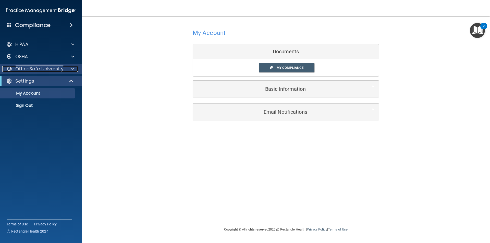
click at [72, 70] on span at bounding box center [72, 69] width 3 height 6
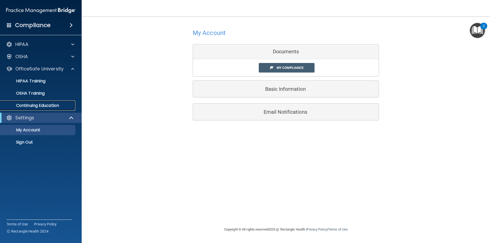
click at [48, 107] on p "Continuing Education" at bounding box center [38, 105] width 70 height 5
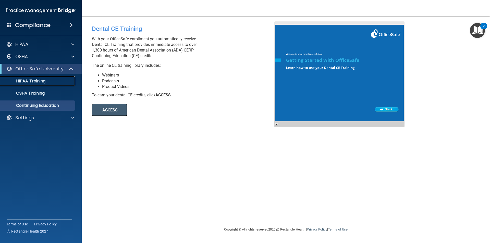
click at [43, 82] on p "HIPAA Training" at bounding box center [24, 81] width 42 height 5
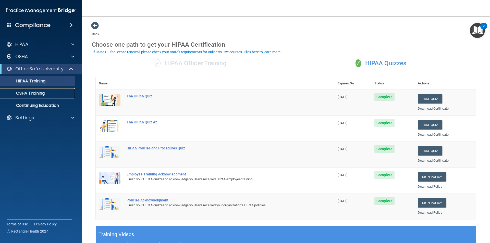
click at [62, 91] on link "OSHA Training" at bounding box center [35, 93] width 80 height 10
